Goal: Obtain resource: Obtain resource

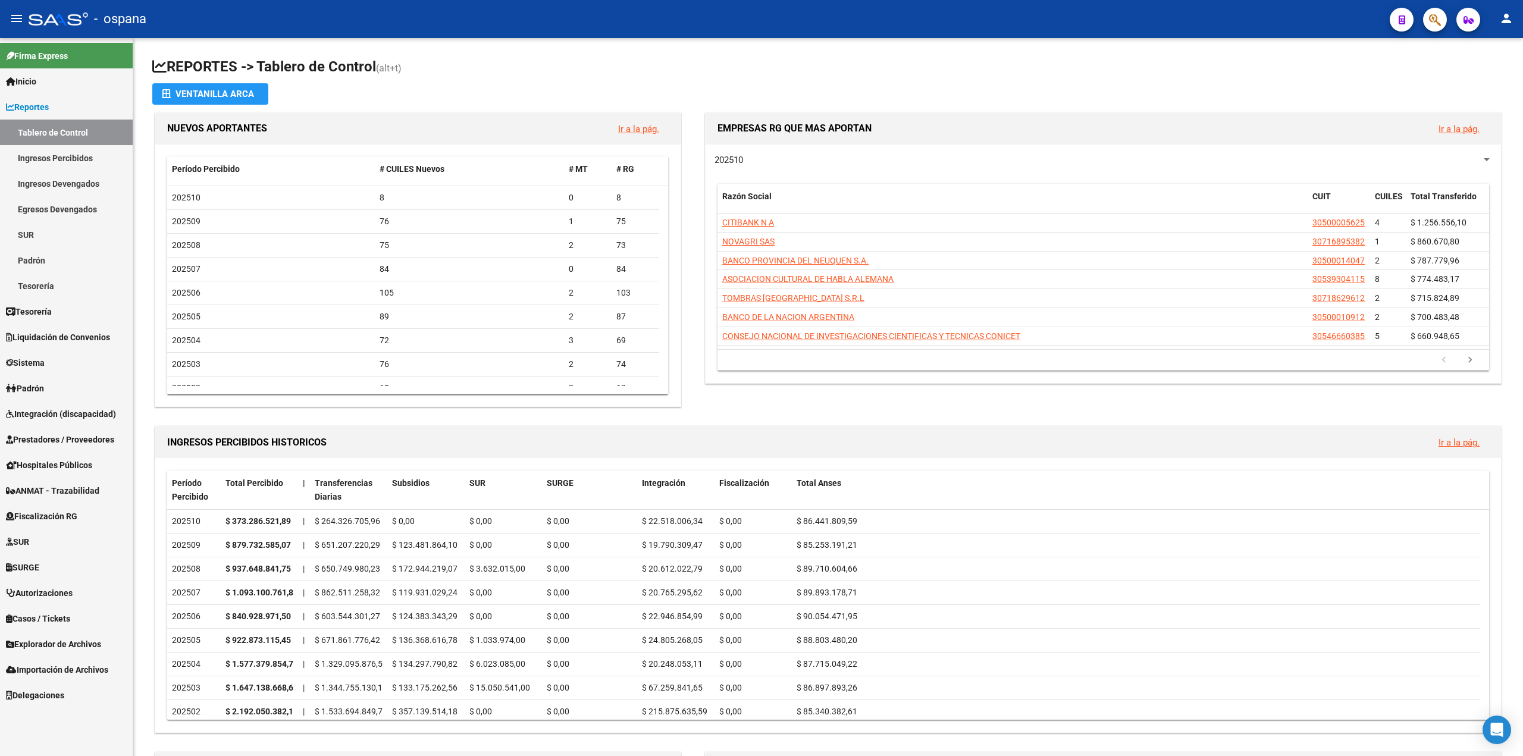
click at [69, 443] on span "Prestadores / Proveedores" at bounding box center [60, 439] width 108 height 13
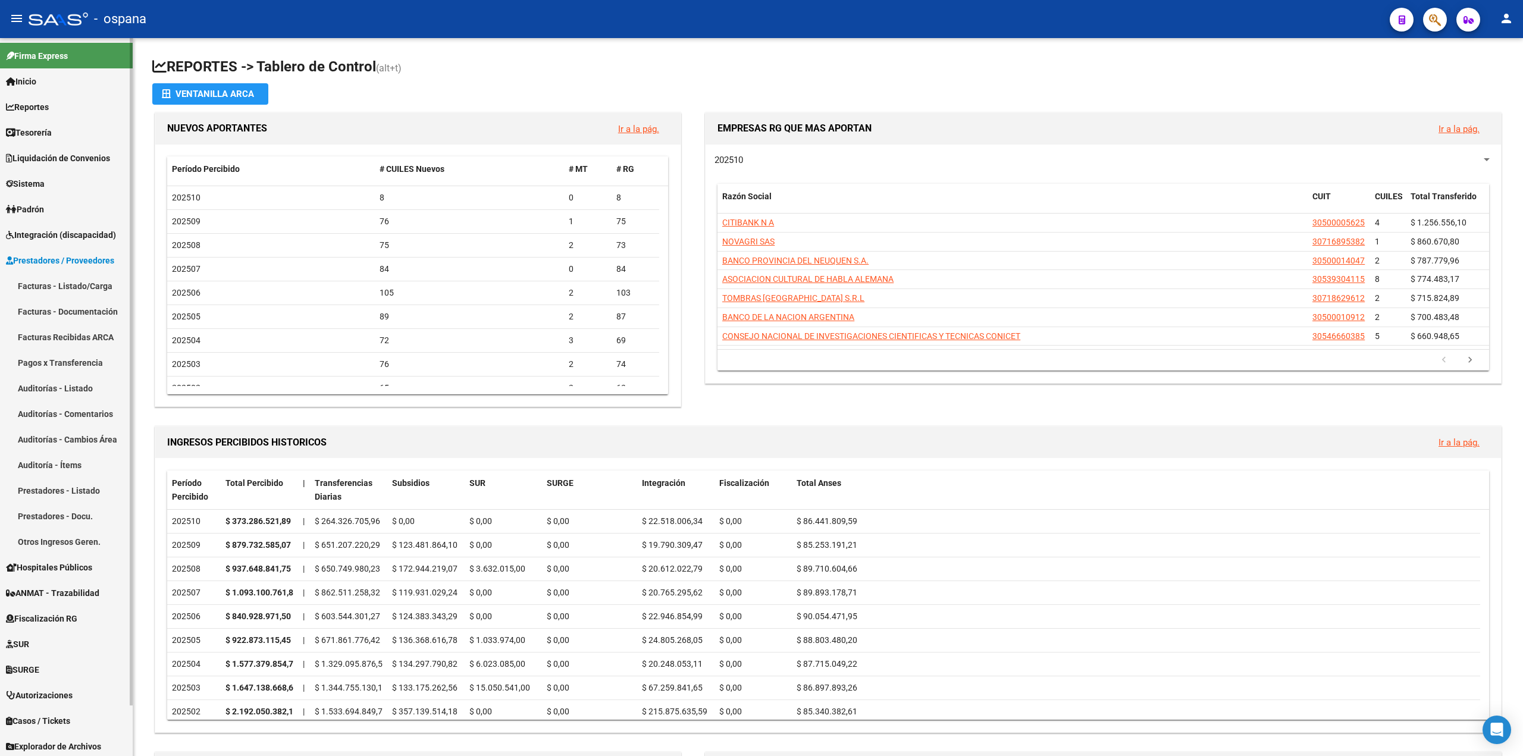
click at [40, 371] on link "Pagos x Transferencia" at bounding box center [66, 363] width 133 height 26
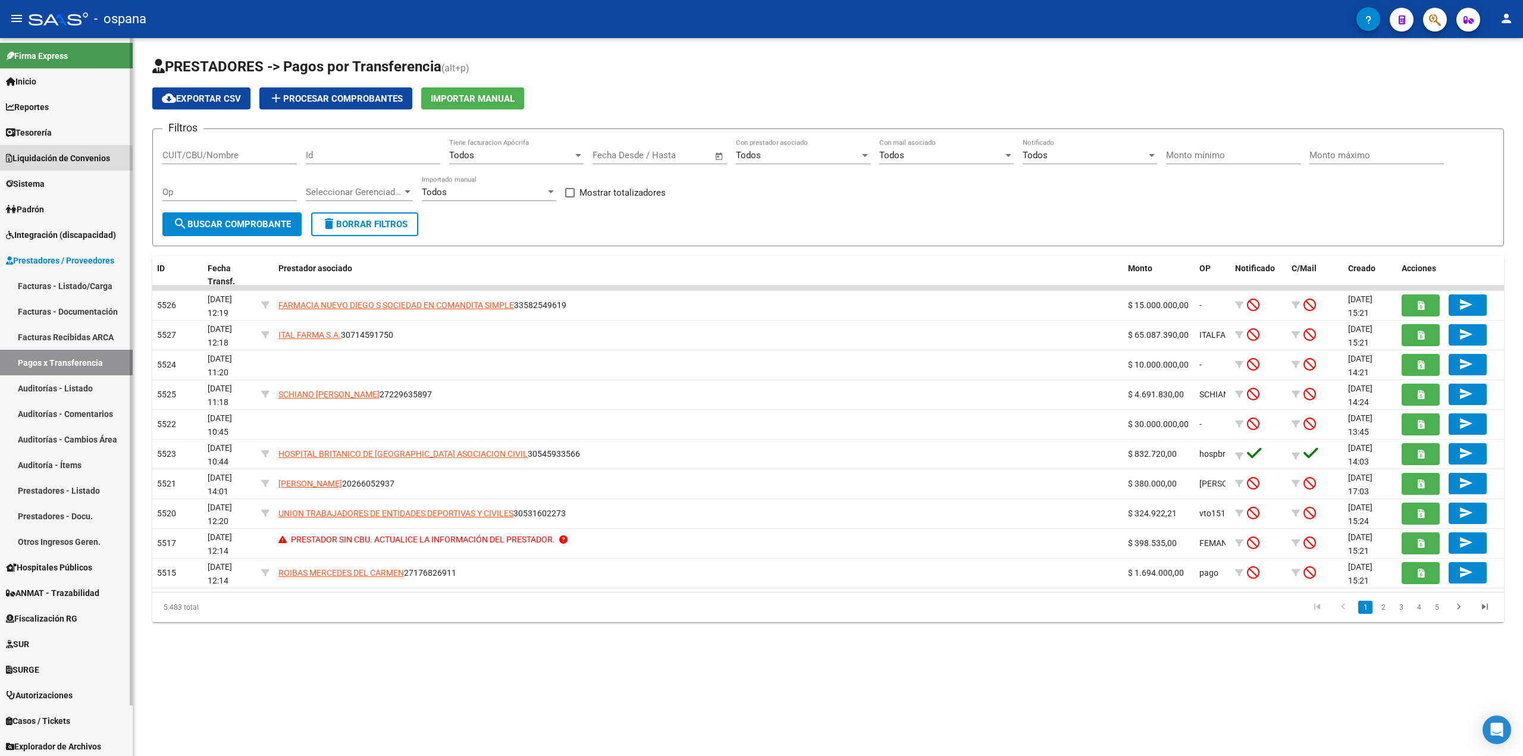
click at [45, 157] on span "Liquidación de Convenios" at bounding box center [58, 158] width 104 height 13
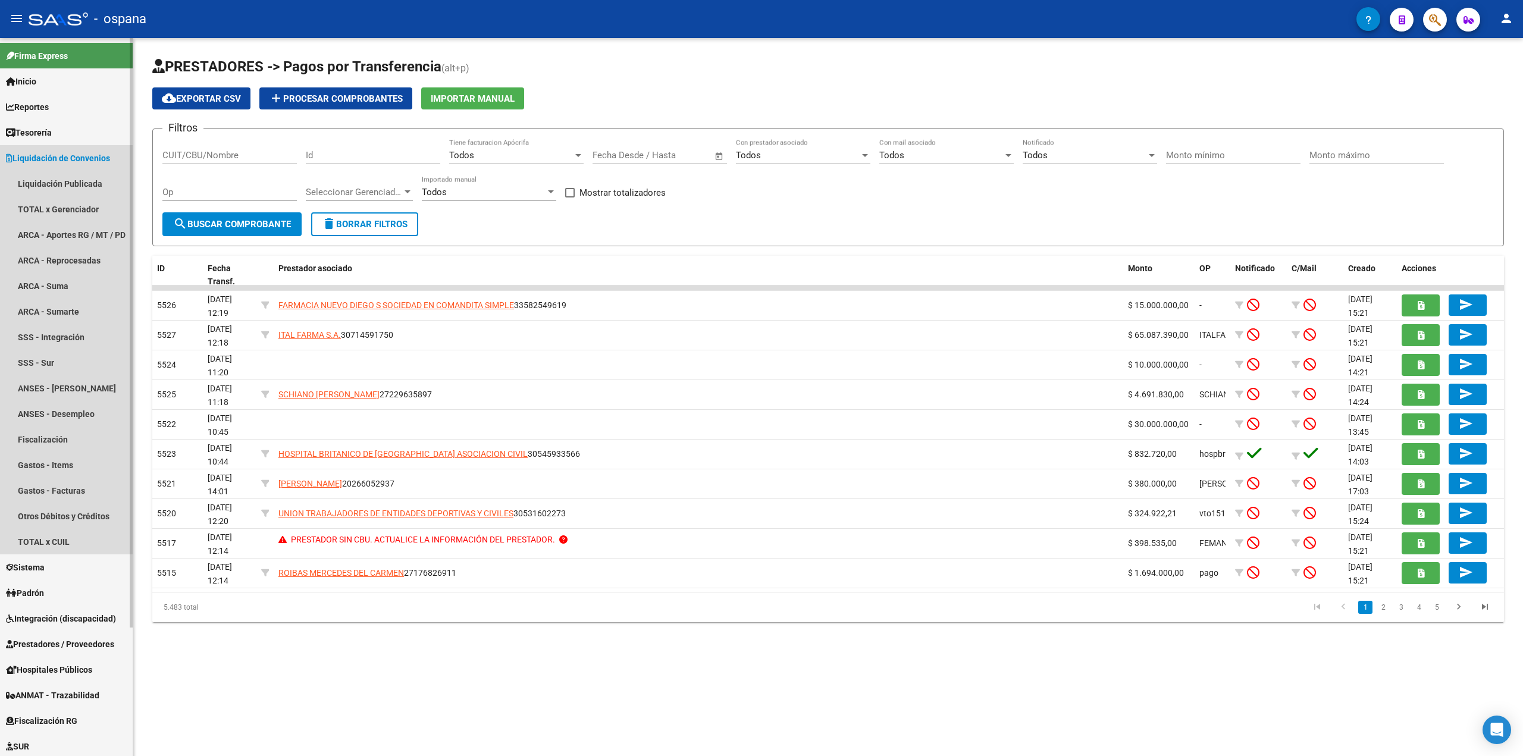
click at [47, 165] on link "Liquidación de Convenios" at bounding box center [66, 158] width 133 height 26
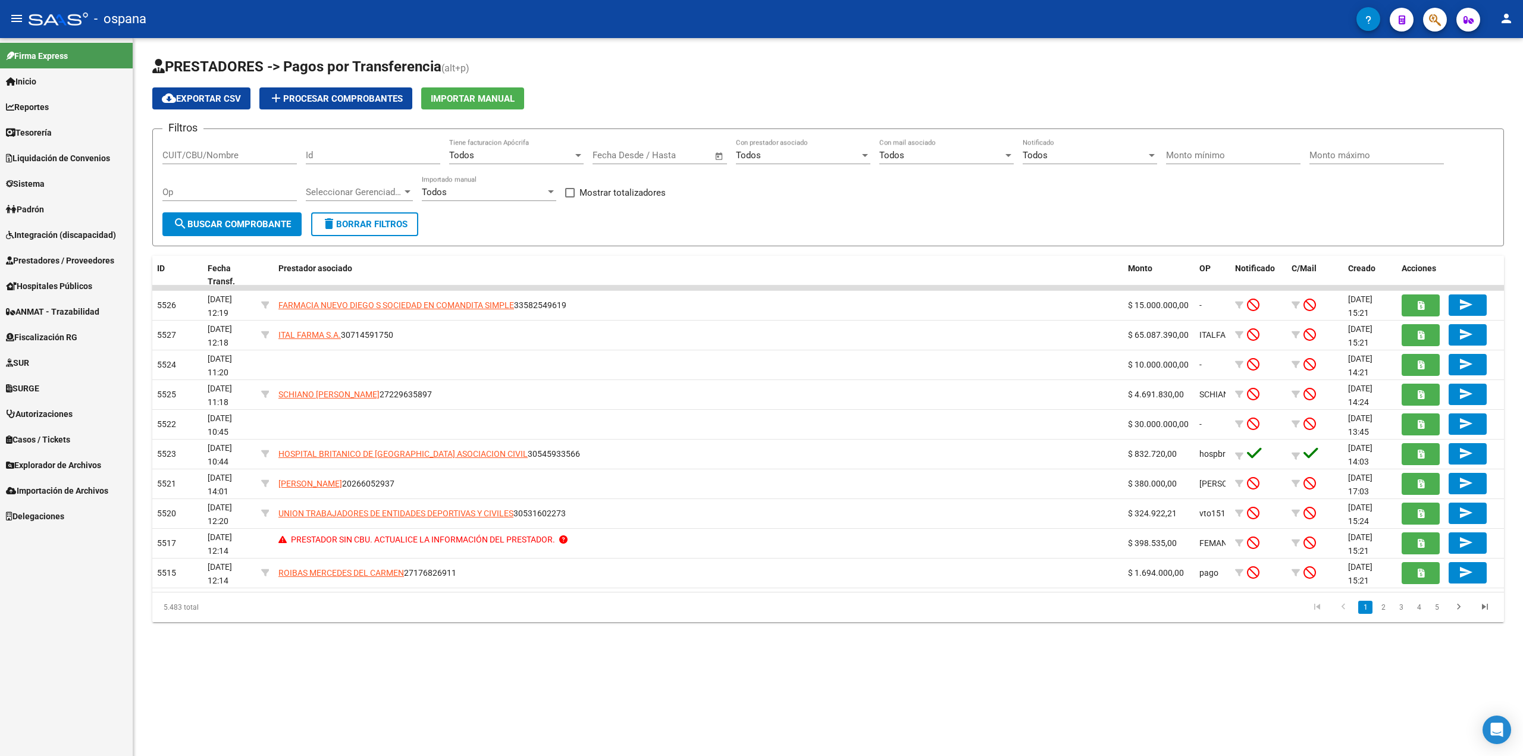
click at [57, 259] on span "Prestadores / Proveedores" at bounding box center [60, 260] width 108 height 13
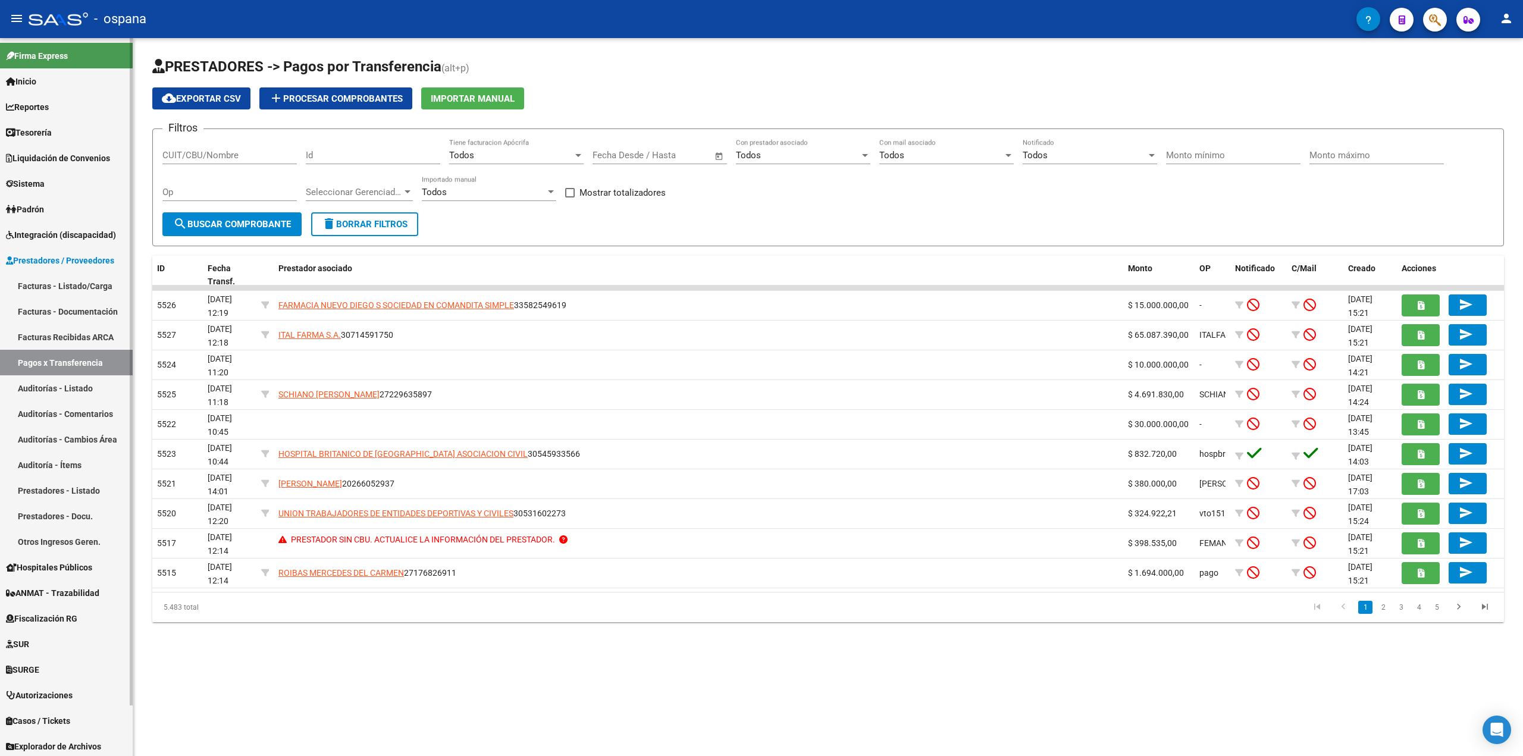
click at [57, 259] on span "Prestadores / Proveedores" at bounding box center [60, 260] width 108 height 13
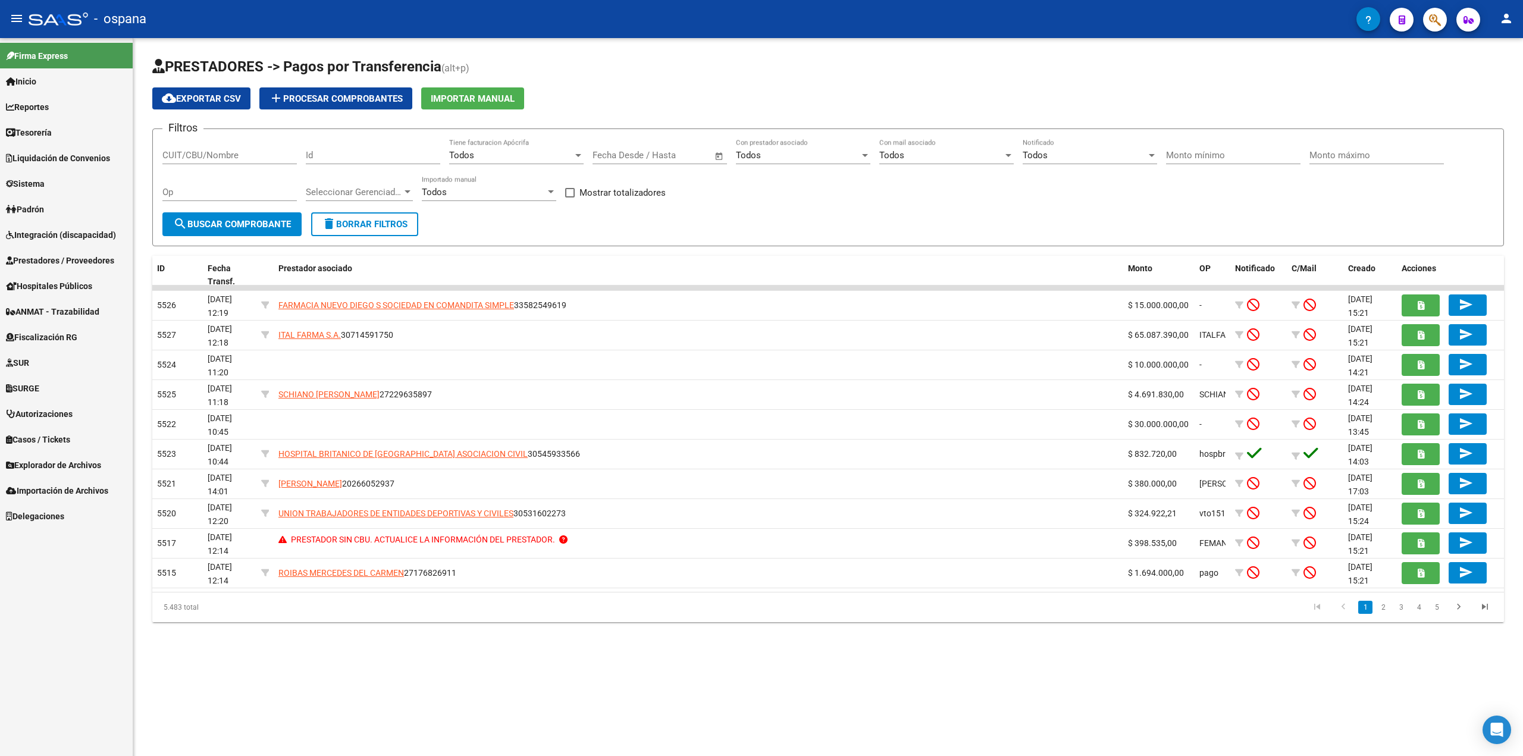
click at [40, 212] on span "Padrón" at bounding box center [25, 209] width 38 height 13
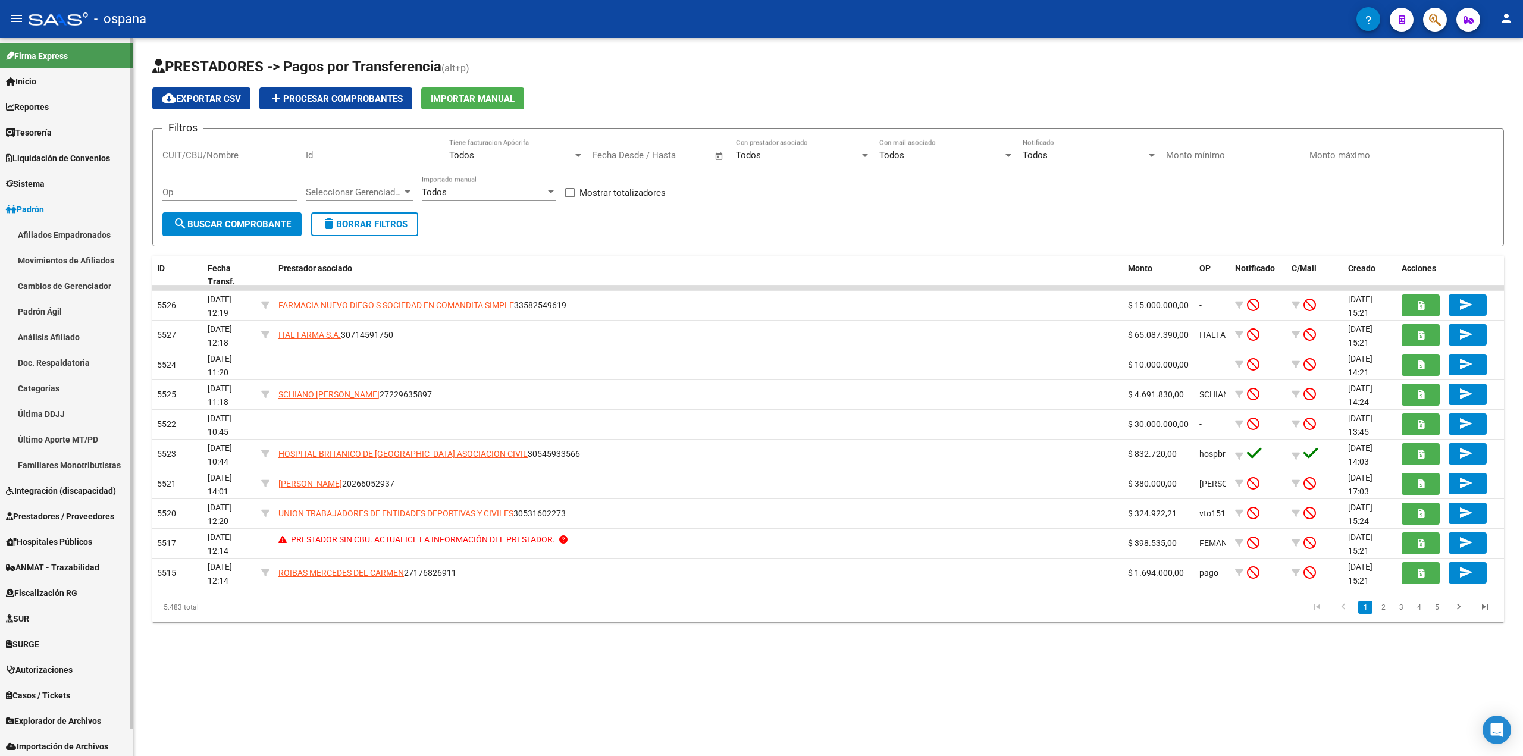
click at [35, 245] on link "Afiliados Empadronados" at bounding box center [66, 235] width 133 height 26
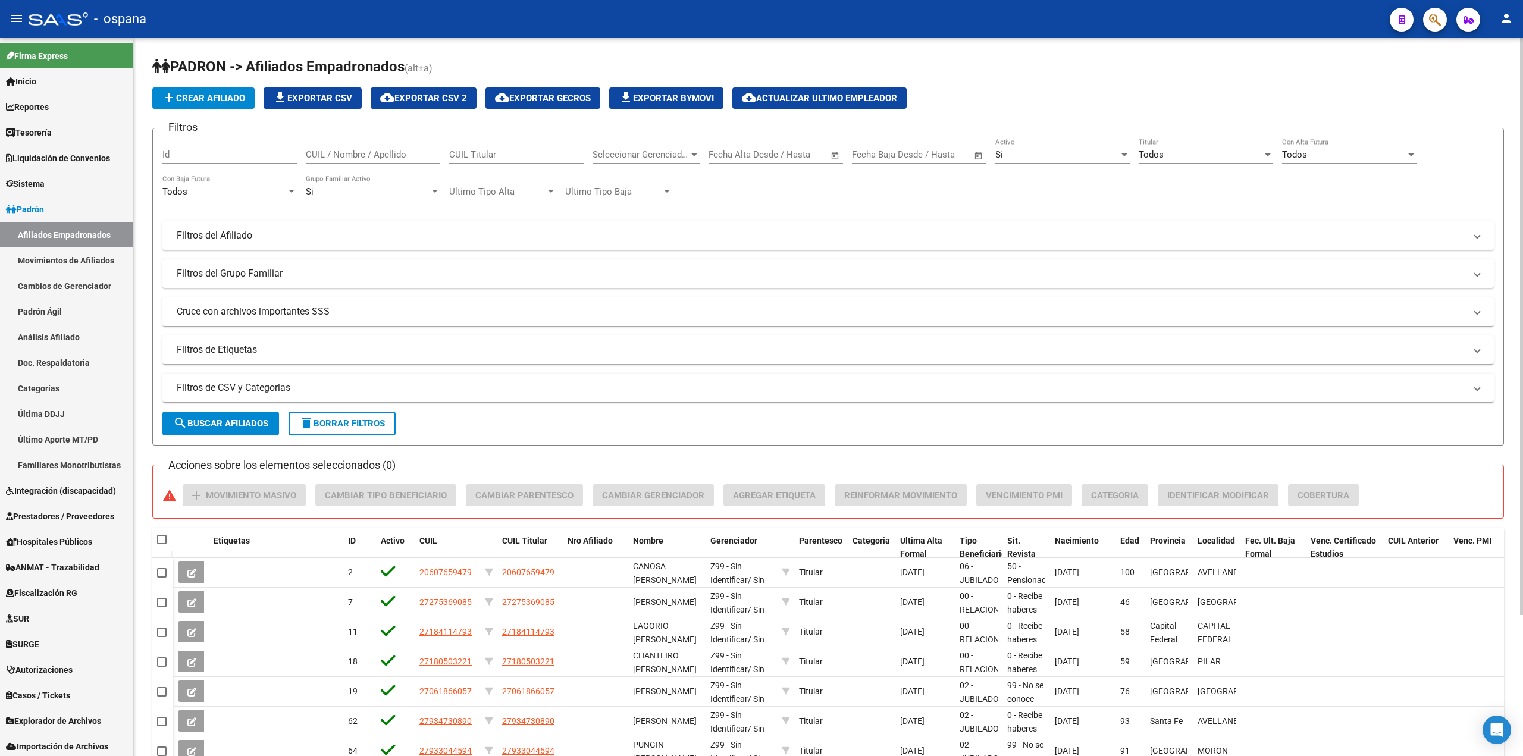
click at [221, 240] on mat-panel-title "Filtros del Afiliado" at bounding box center [821, 235] width 1289 height 13
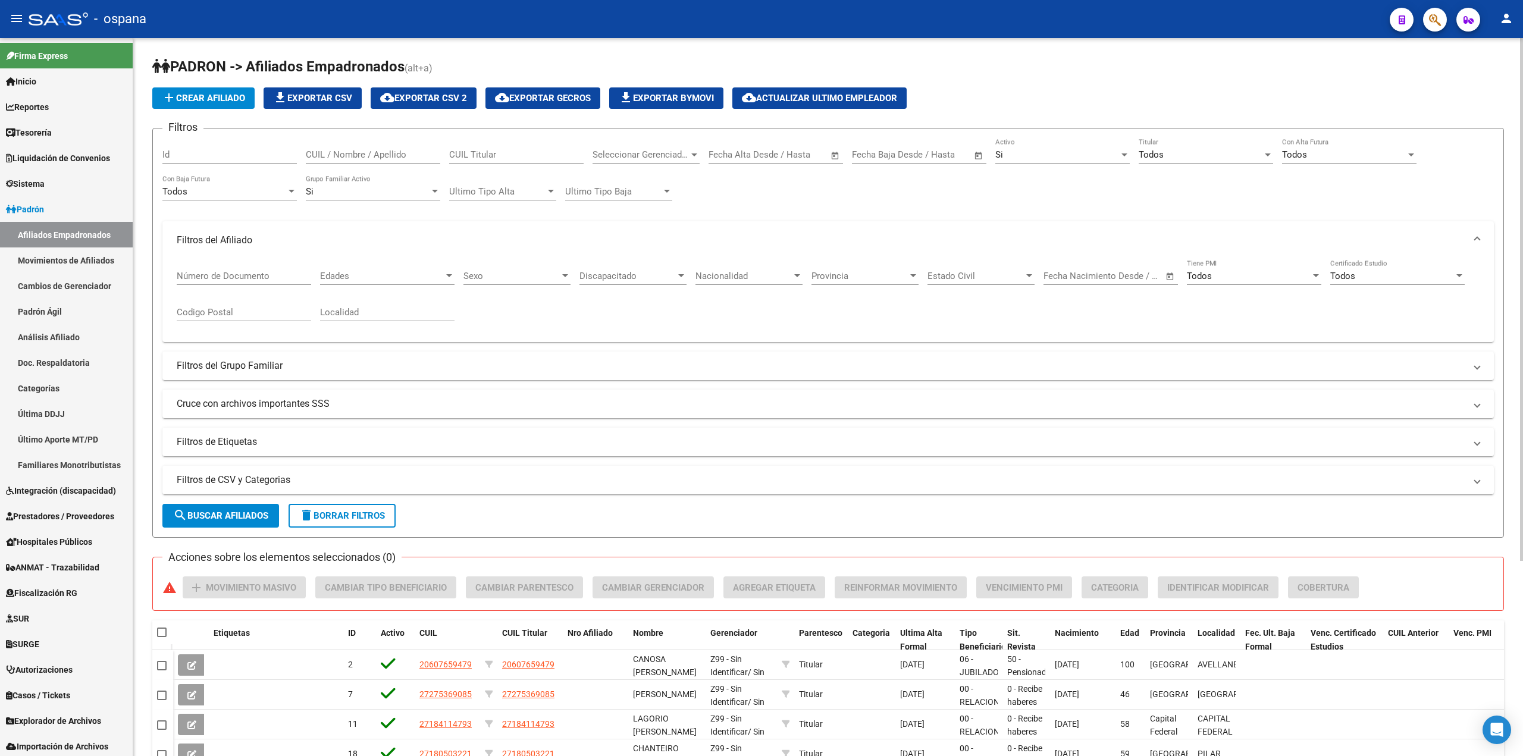
click at [618, 274] on span "Discapacitado" at bounding box center [628, 276] width 96 height 11
click at [595, 303] on span "Todos" at bounding box center [649, 303] width 139 height 27
click at [241, 524] on button "search Buscar Afiliados" at bounding box center [220, 516] width 117 height 24
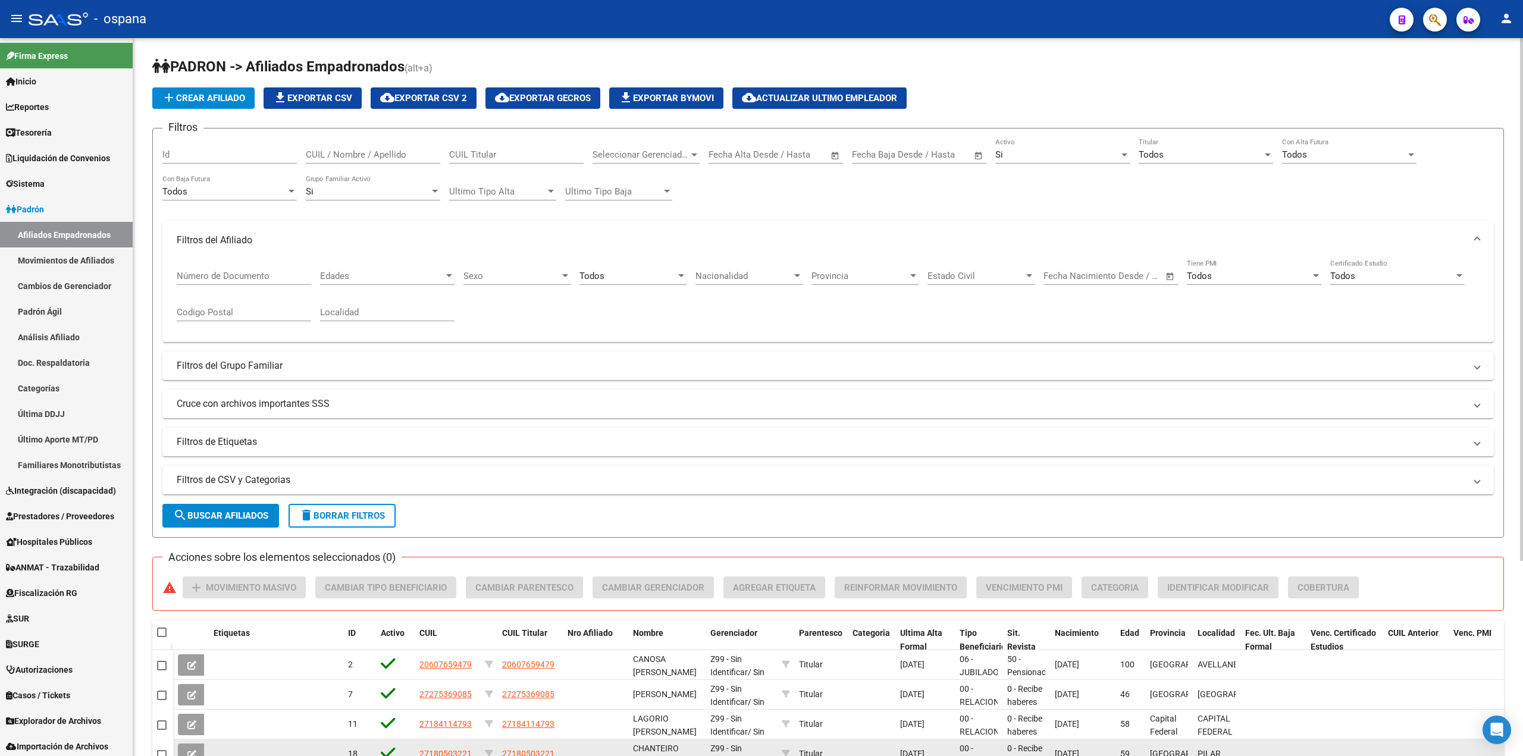
scroll to position [268, 0]
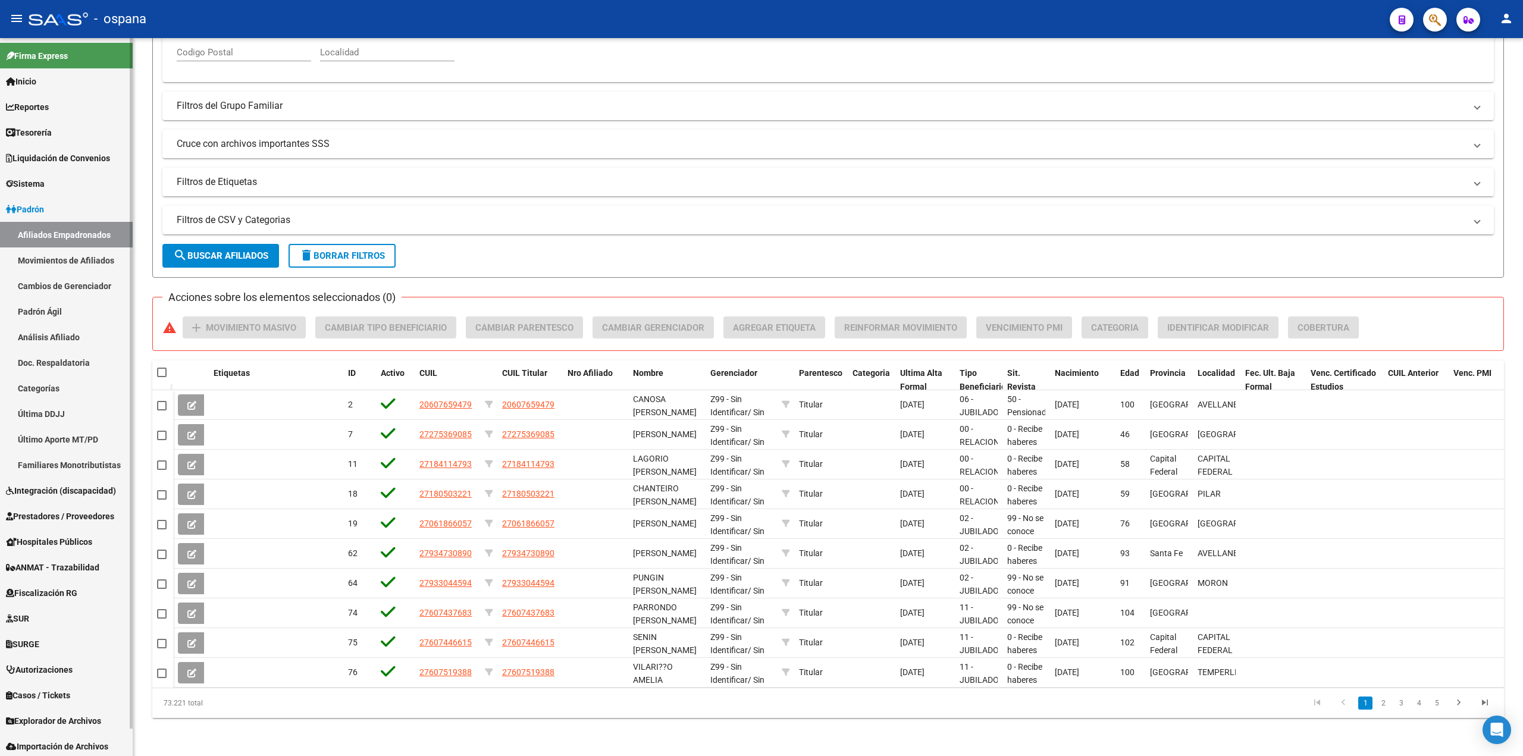
drag, startPoint x: 206, startPoint y: 705, endPoint x: 126, endPoint y: 703, distance: 80.4
click at [126, 703] on mat-sidenav-container "Firma Express Inicio Calendario SSS Instructivos Contacto OS Reportes Tablero d…" at bounding box center [761, 397] width 1523 height 718
click at [208, 716] on div "73.221 total" at bounding box center [286, 704] width 268 height 30
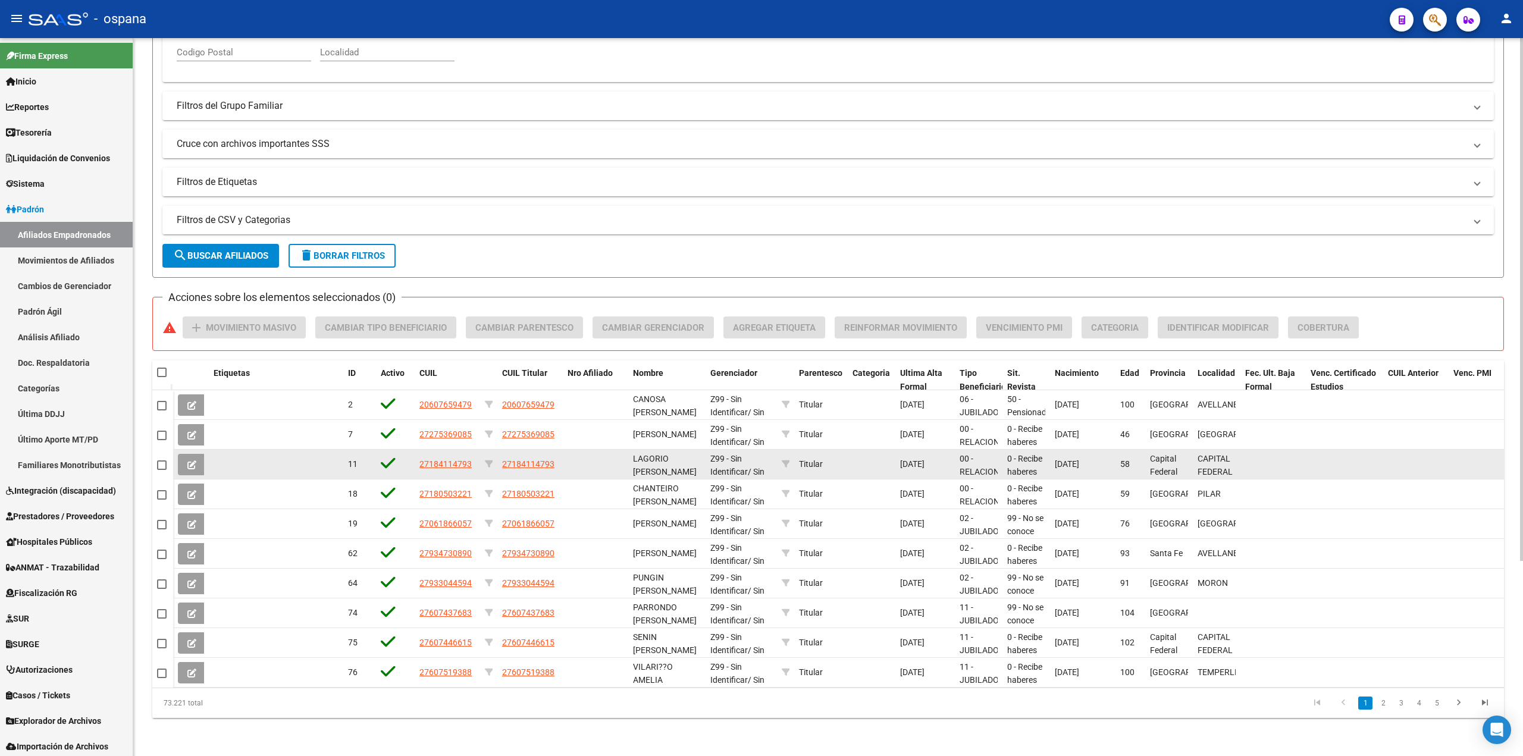
scroll to position [0, 0]
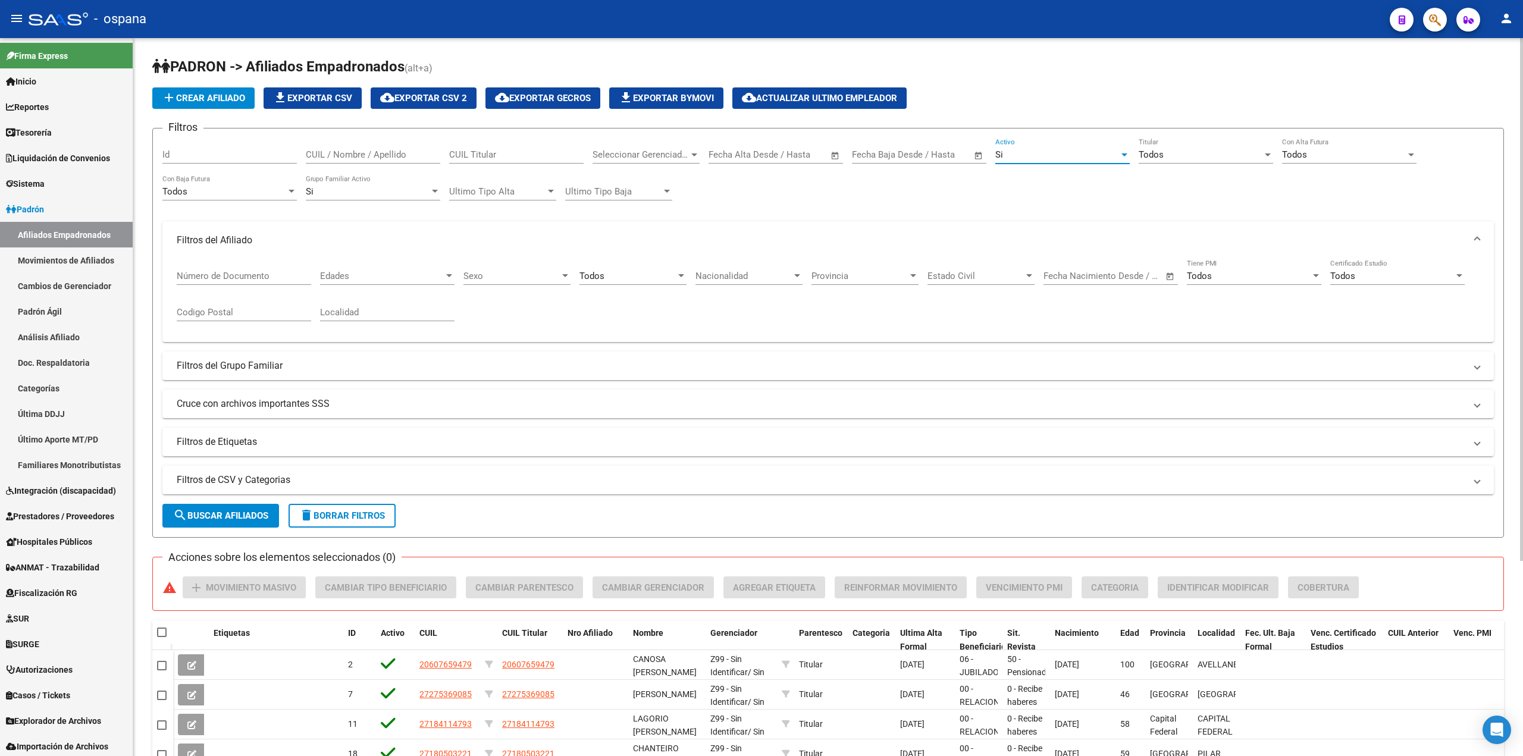
click at [1018, 157] on div "Si" at bounding box center [1058, 154] width 124 height 11
click at [1018, 157] on span "Si" at bounding box center [1063, 155] width 134 height 27
click at [1018, 157] on div "Si" at bounding box center [1058, 154] width 124 height 11
click at [1018, 157] on span "Si" at bounding box center [1063, 155] width 134 height 27
click at [1100, 149] on div "Si" at bounding box center [1058, 154] width 124 height 11
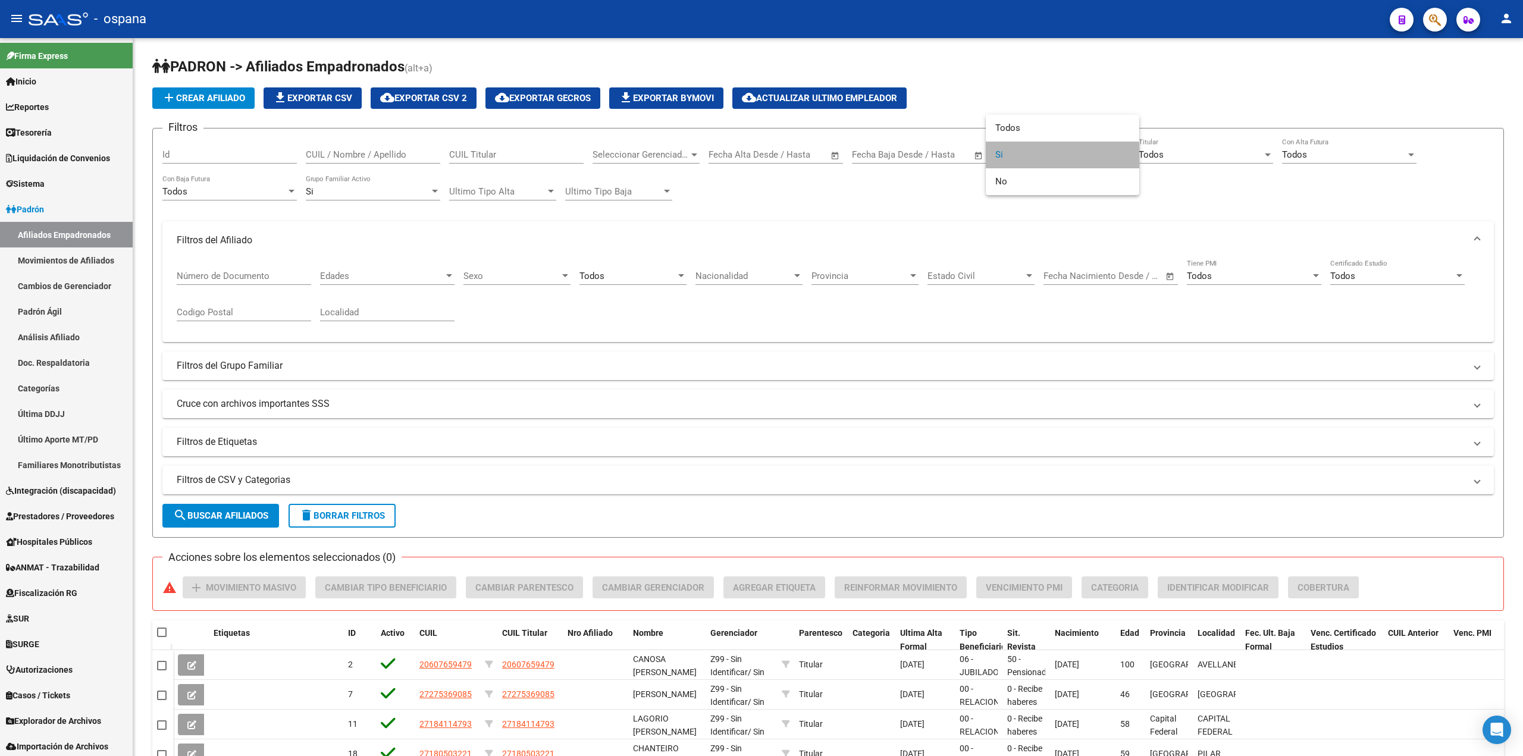
click at [1015, 160] on span "Si" at bounding box center [1063, 155] width 134 height 27
click at [615, 282] on div "Todos Discapacitado" at bounding box center [633, 272] width 107 height 26
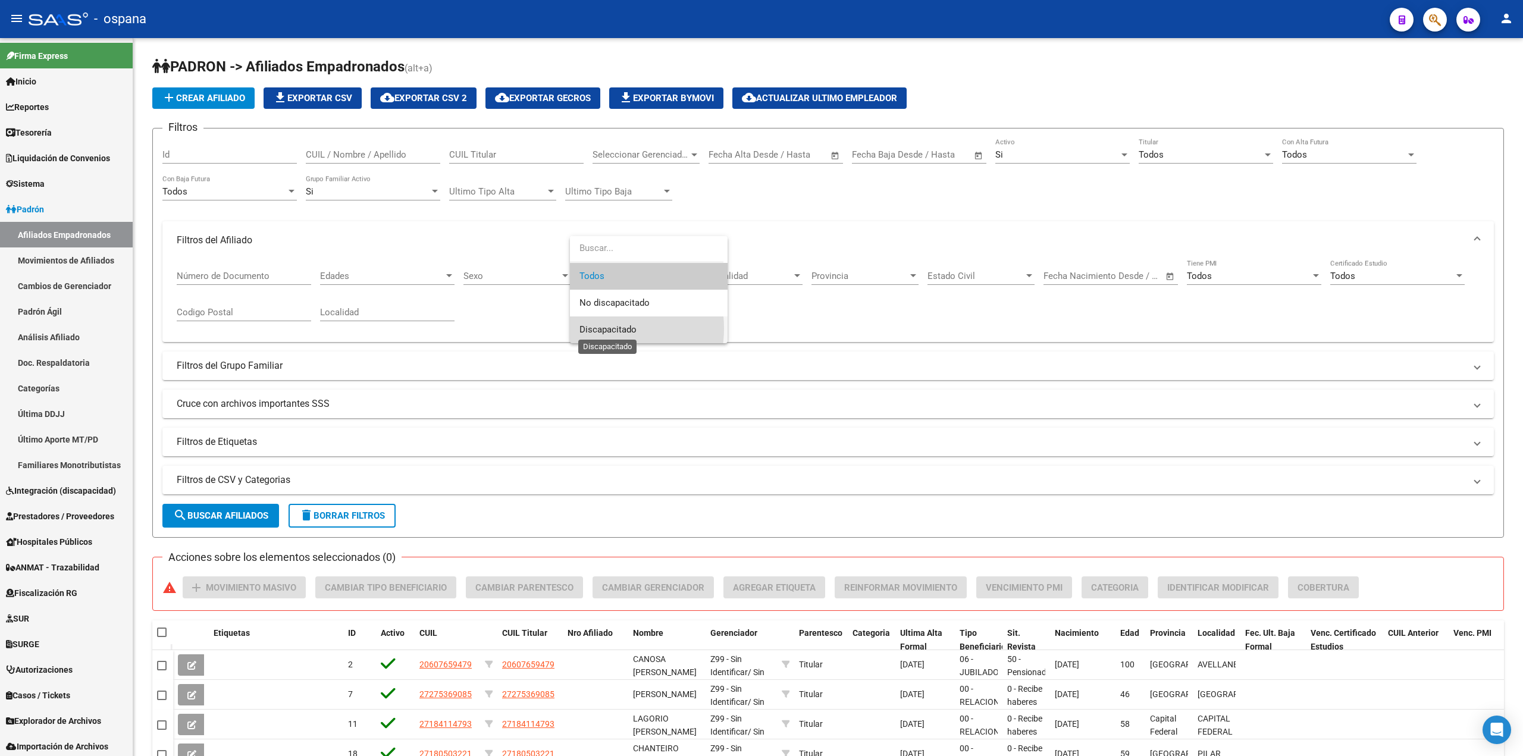
click at [594, 328] on span "Discapacitado" at bounding box center [608, 329] width 57 height 11
click at [230, 511] on span "search Buscar Afiliados" at bounding box center [220, 516] width 95 height 11
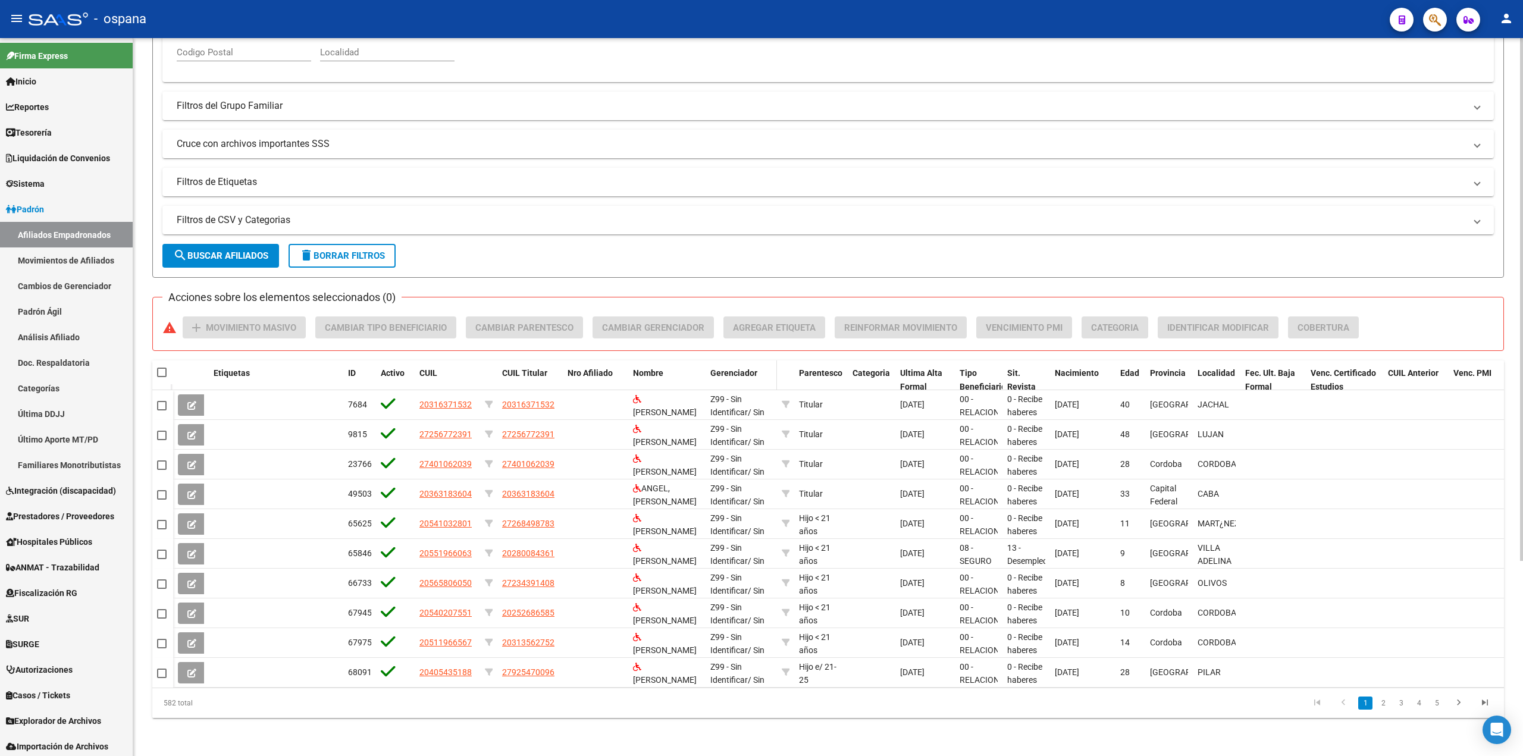
click at [741, 368] on span "Gerenciador" at bounding box center [734, 373] width 47 height 10
click at [740, 368] on span "Gerenciador" at bounding box center [734, 373] width 47 height 10
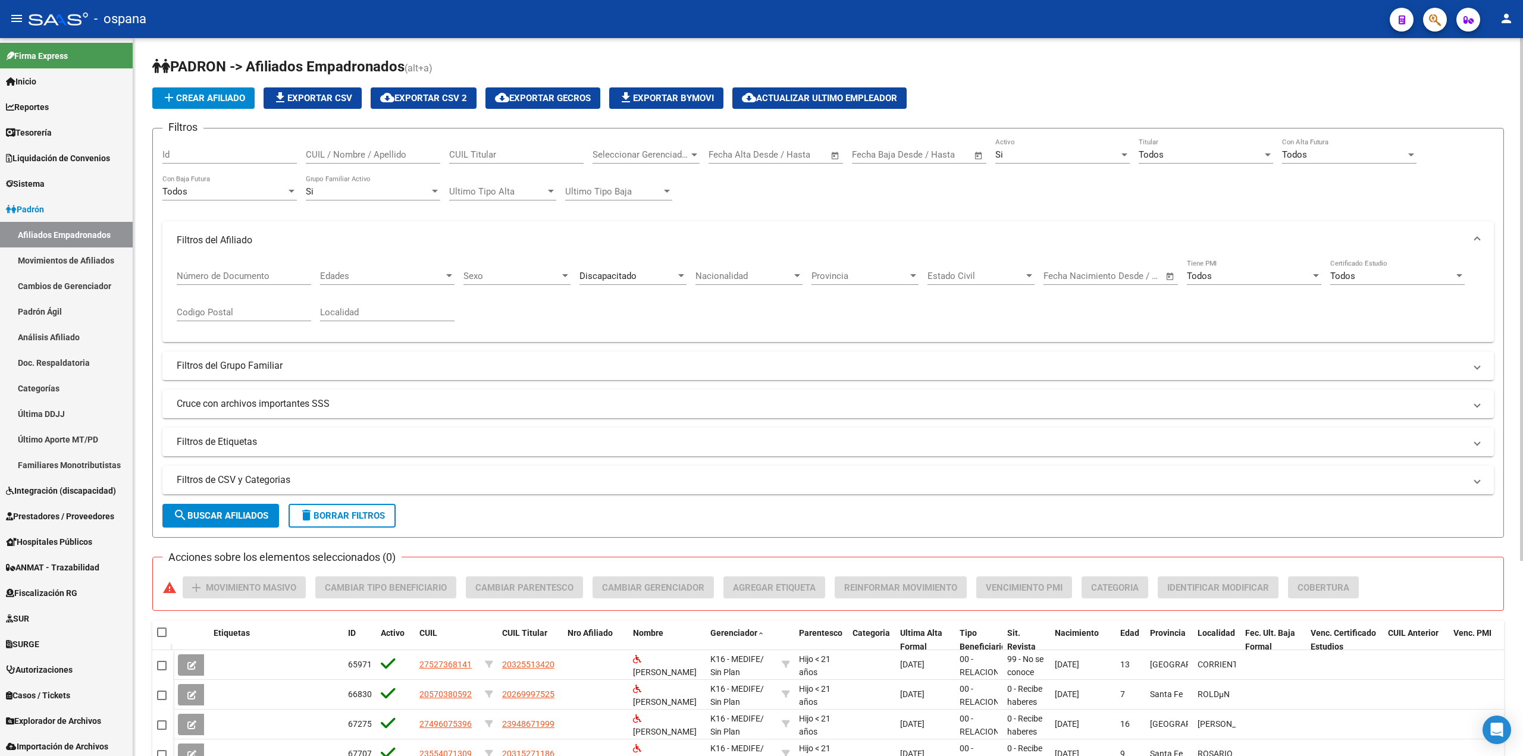
click at [305, 99] on span "file_download Exportar CSV" at bounding box center [312, 98] width 79 height 11
